Goal: Information Seeking & Learning: Get advice/opinions

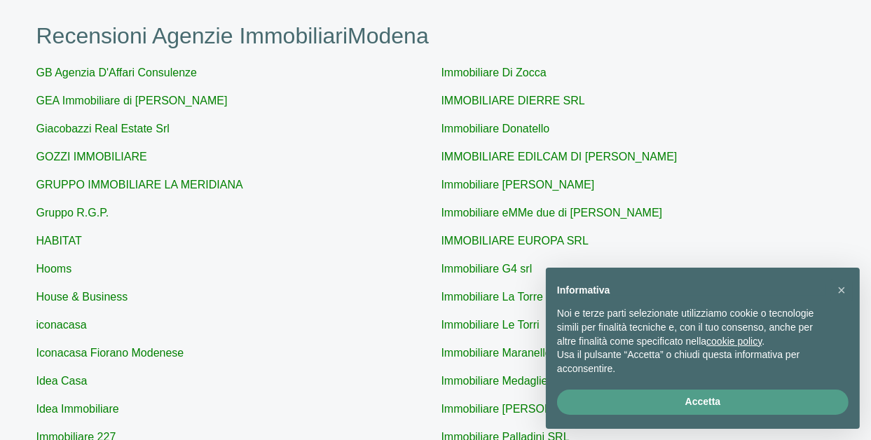
scroll to position [140, 0]
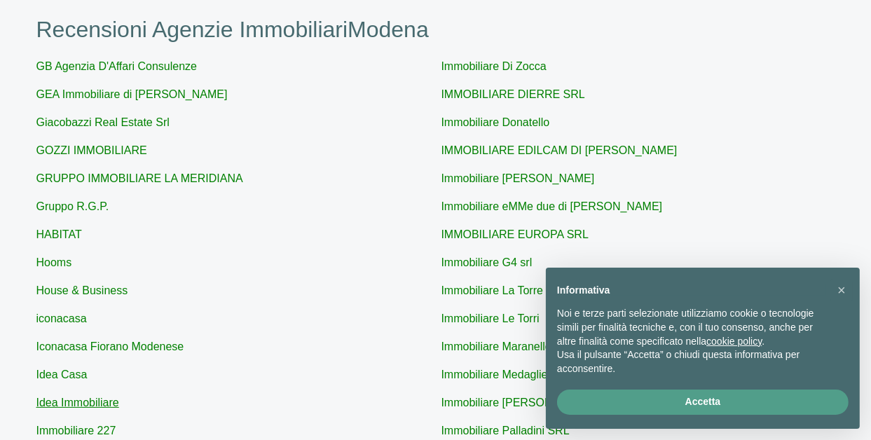
click at [79, 407] on link "Idea Immobiliare" at bounding box center [77, 403] width 83 height 12
type input "Idea Immobiliare"
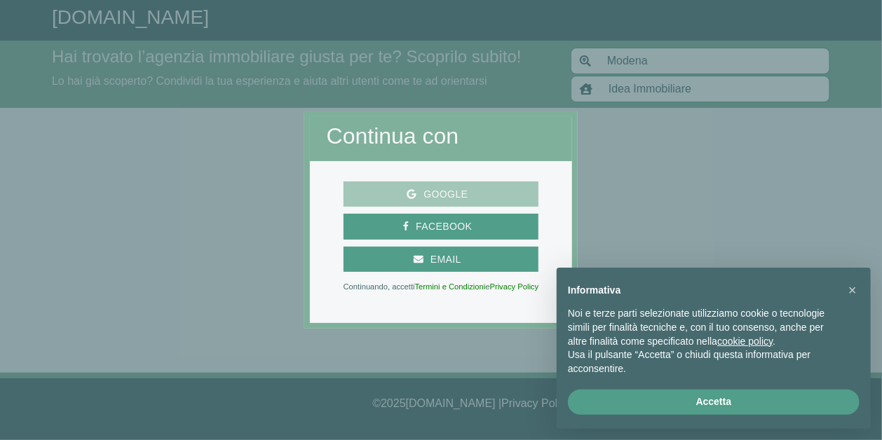
click at [433, 191] on span "Google" at bounding box center [445, 195] width 58 height 18
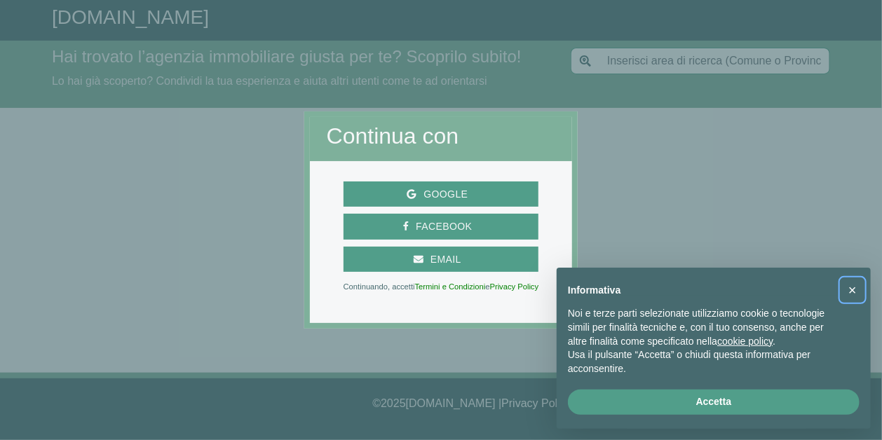
click at [852, 286] on span "×" at bounding box center [852, 290] width 8 height 15
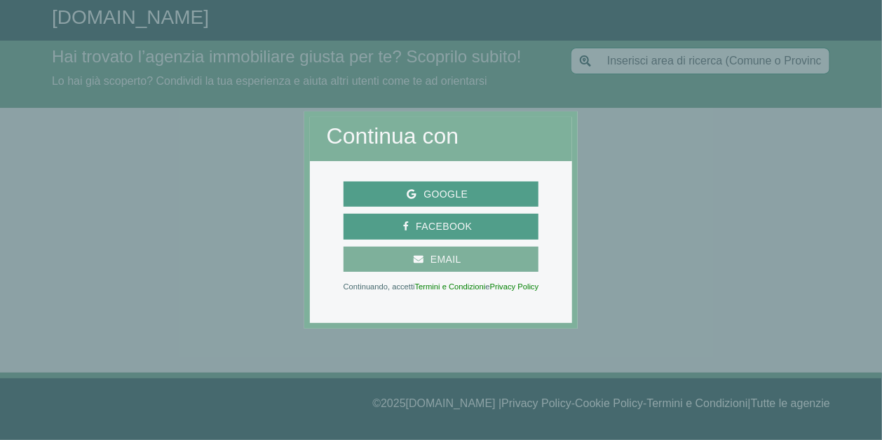
click at [446, 252] on span "Email" at bounding box center [445, 260] width 45 height 18
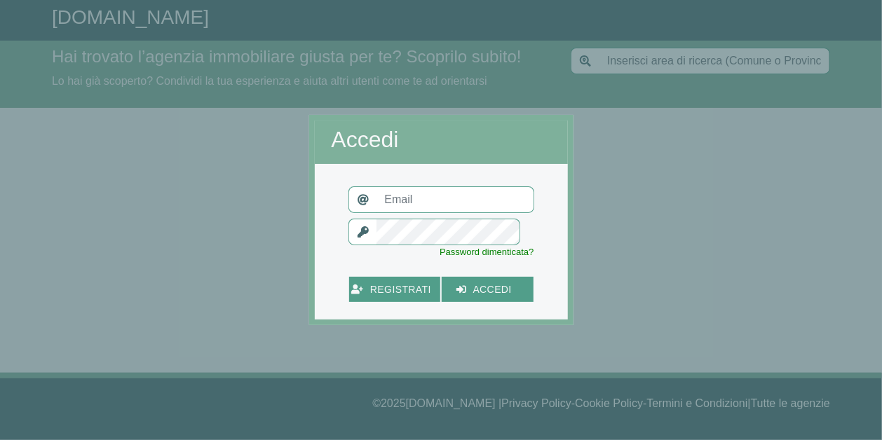
click at [409, 204] on input "text" at bounding box center [455, 199] width 158 height 27
type input "[EMAIL_ADDRESS][DOMAIN_NAME]"
click at [401, 289] on span "registrati" at bounding box center [400, 290] width 75 height 18
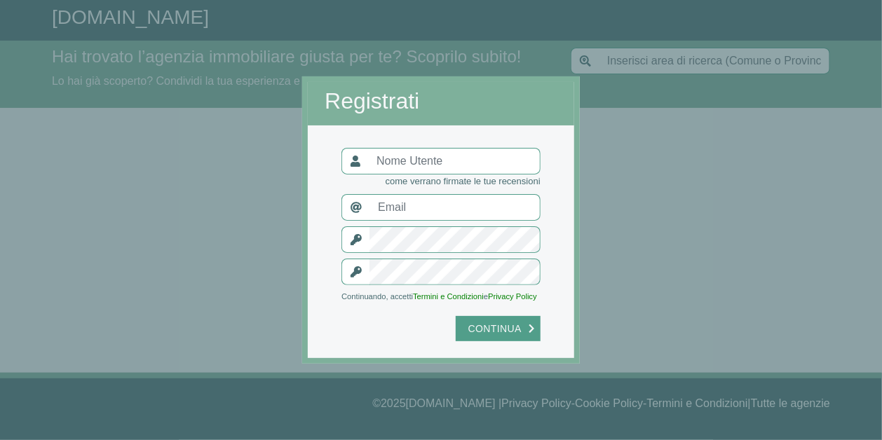
click at [428, 207] on input "text" at bounding box center [454, 207] width 171 height 27
click at [423, 164] on input "text" at bounding box center [454, 161] width 172 height 27
type input "madebi"
click at [412, 203] on input "text" at bounding box center [454, 207] width 171 height 27
type input "[EMAIL_ADDRESS][DOMAIN_NAME]"
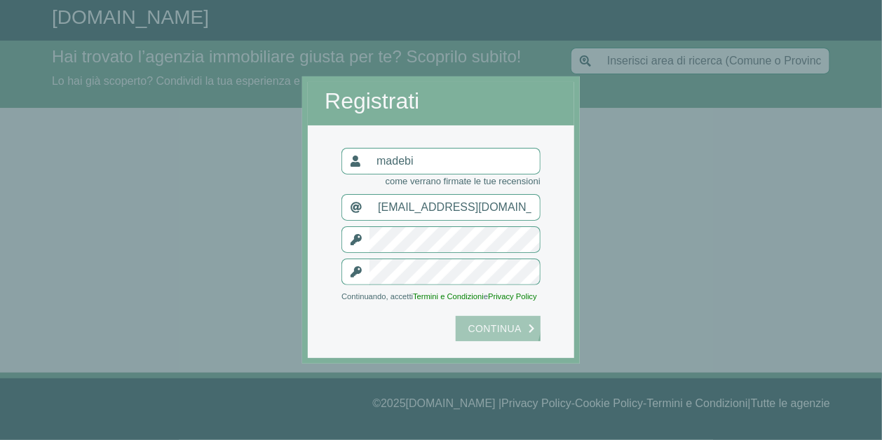
click at [482, 323] on span "Continua" at bounding box center [494, 329] width 67 height 18
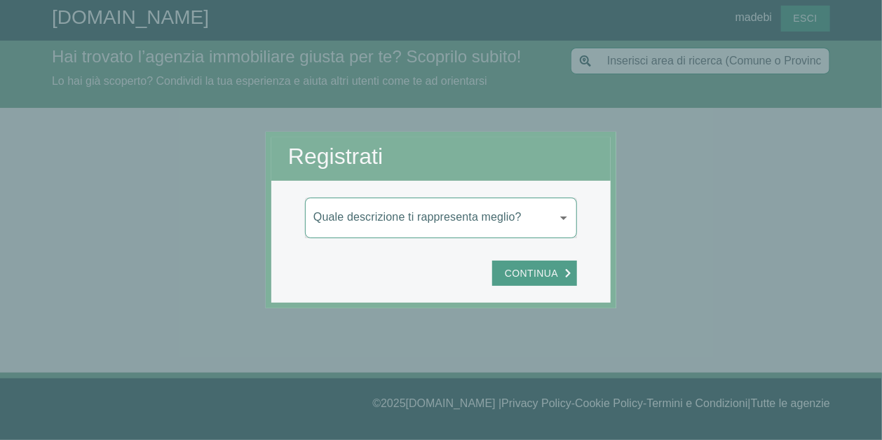
click at [533, 225] on body "[DOMAIN_NAME] madebi Esci Hai trovato l’agenzia immobiliare giusta per te? Scop…" at bounding box center [441, 220] width 882 height 440
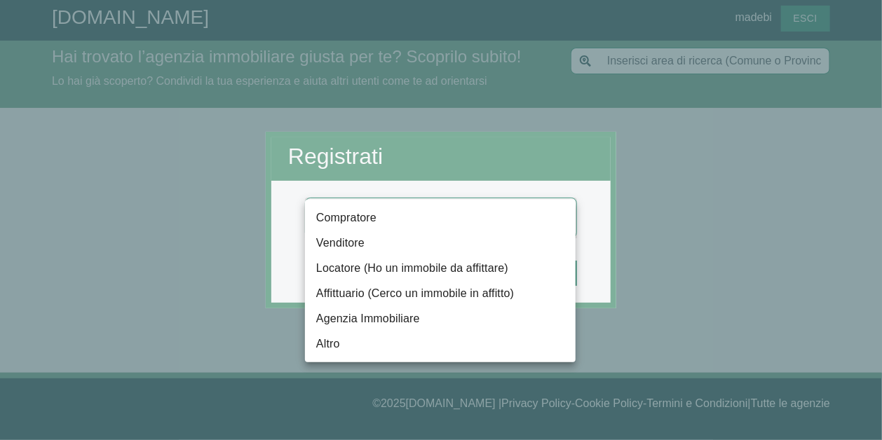
click at [496, 287] on li "Affittuario (Cerco un immobile in affitto)" at bounding box center [440, 293] width 271 height 25
type input "locatario"
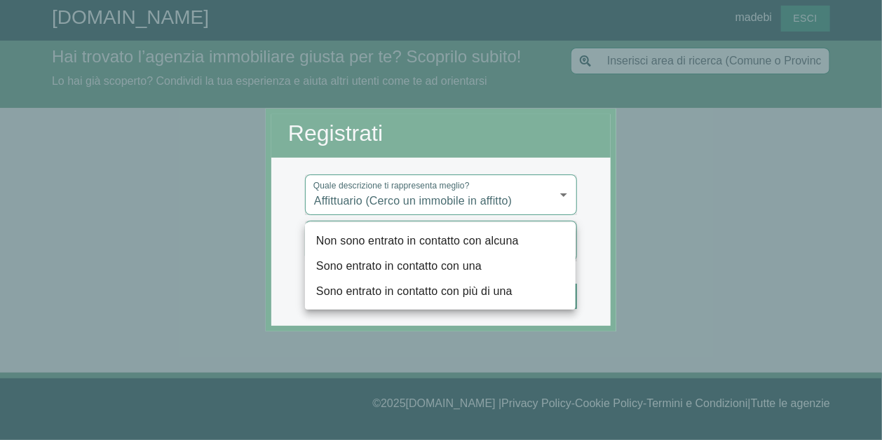
click at [402, 245] on body "[DOMAIN_NAME] madebi Esci Hai trovato l’agenzia immobiliare giusta per te? Scop…" at bounding box center [441, 220] width 882 height 440
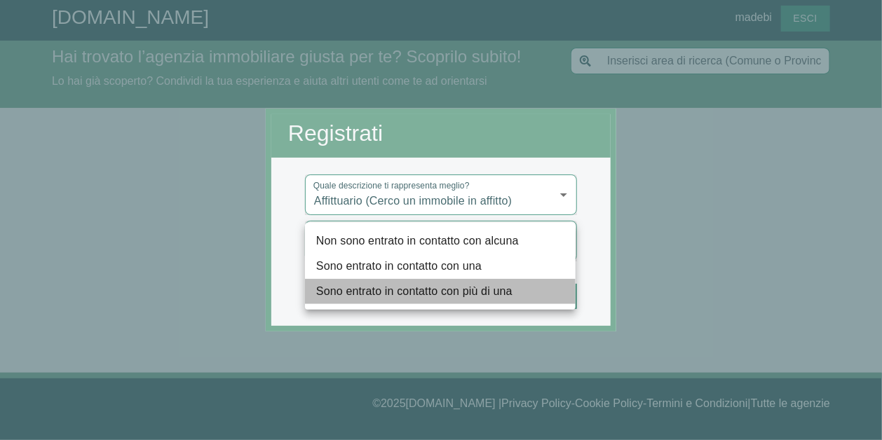
click at [428, 293] on li "Sono entrato in contatto con più di una" at bounding box center [440, 291] width 271 height 25
type input "più"
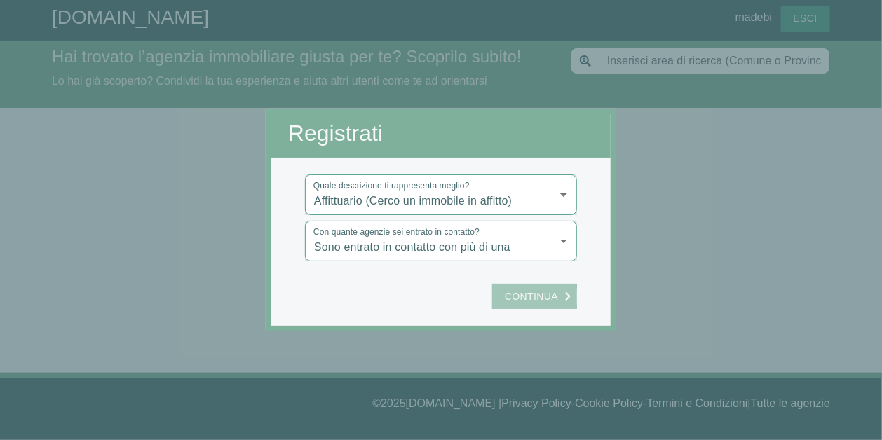
click at [537, 297] on span "Continua" at bounding box center [531, 297] width 67 height 18
type input "Modena"
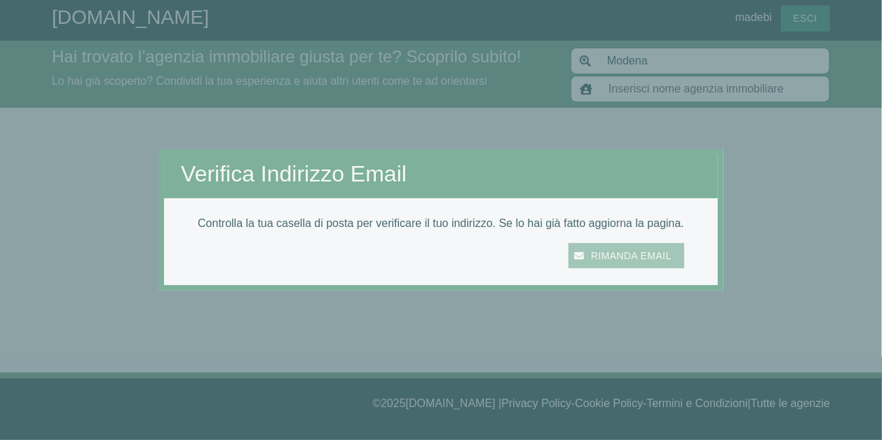
click at [641, 254] on span "Rimanda email" at bounding box center [631, 256] width 95 height 18
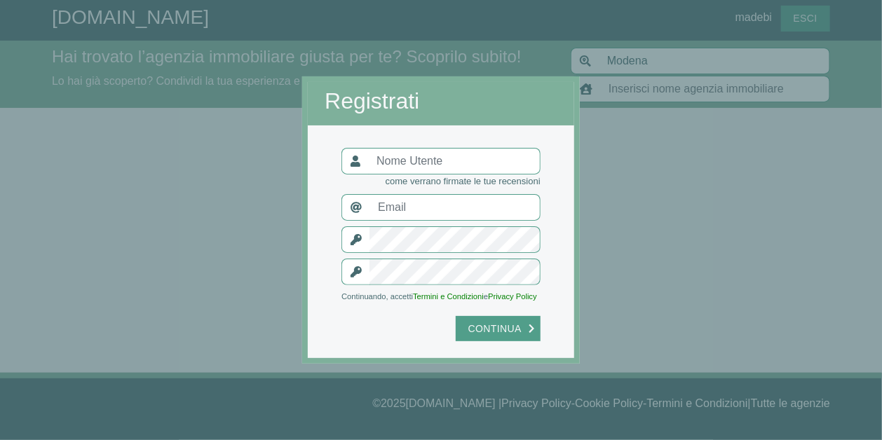
type input "Idea Immobiliare"
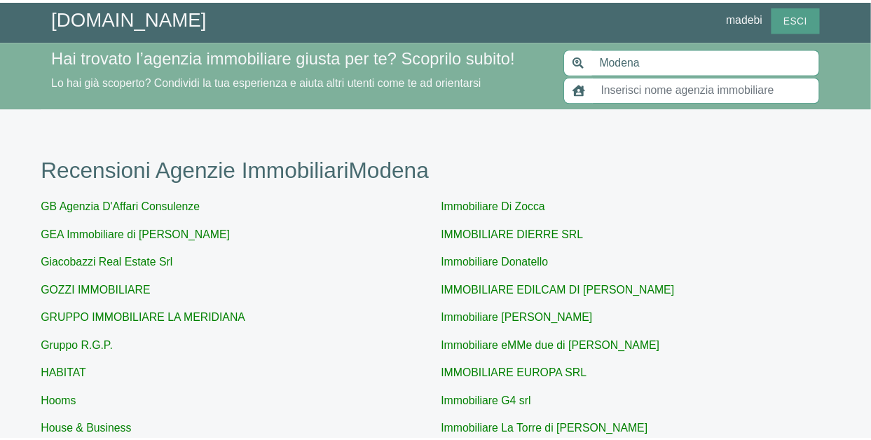
scroll to position [140, 0]
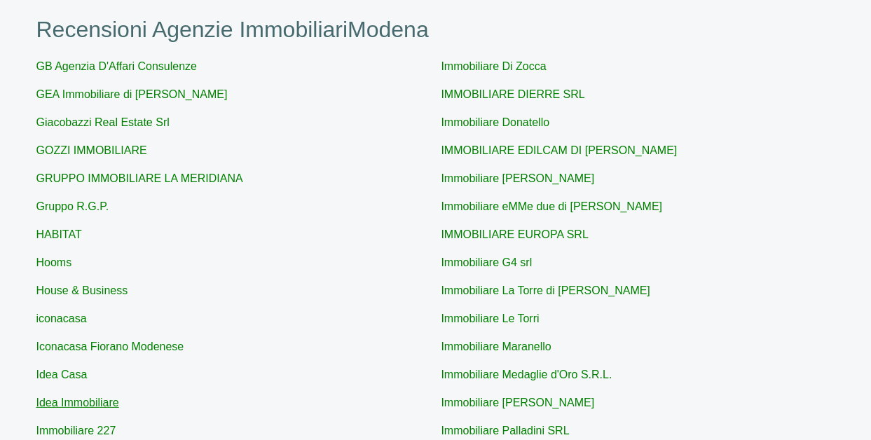
click at [60, 401] on link "Idea Immobiliare" at bounding box center [77, 403] width 83 height 12
type input "Idea Immobiliare"
